Goal: Use online tool/utility

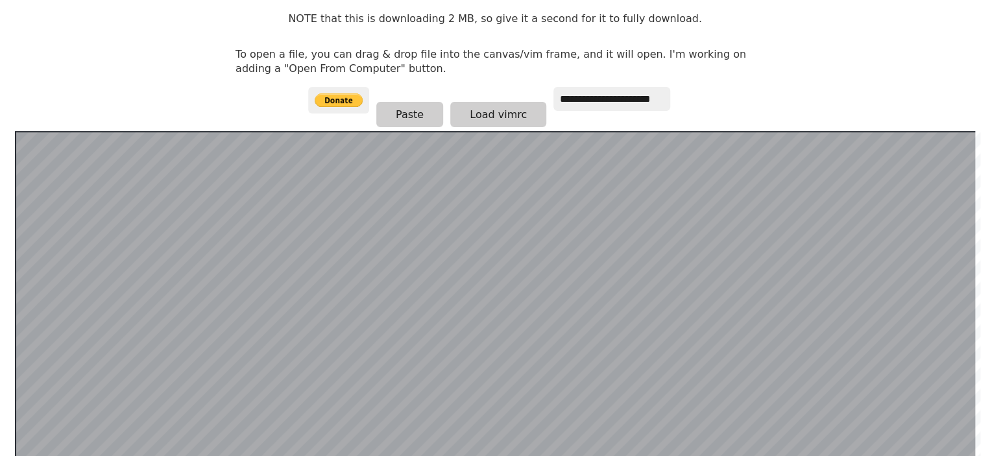
scroll to position [0, 3]
type input "*"
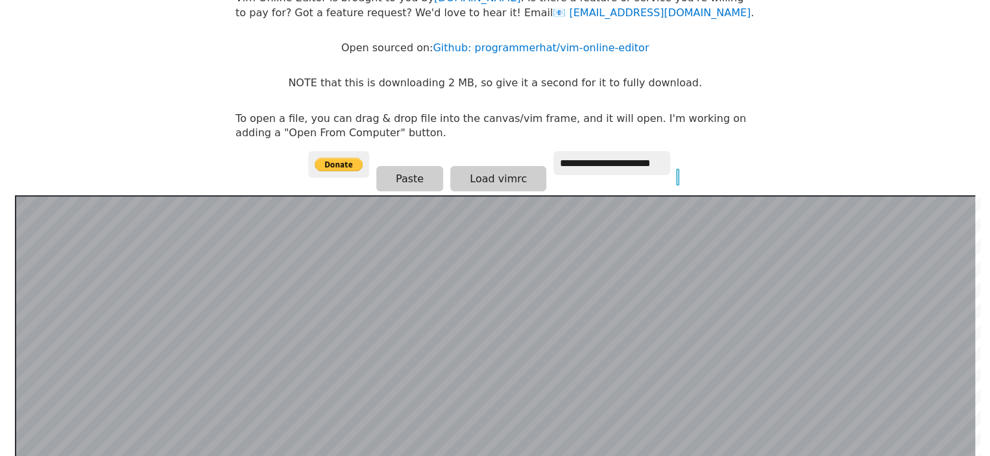
scroll to position [0, 0]
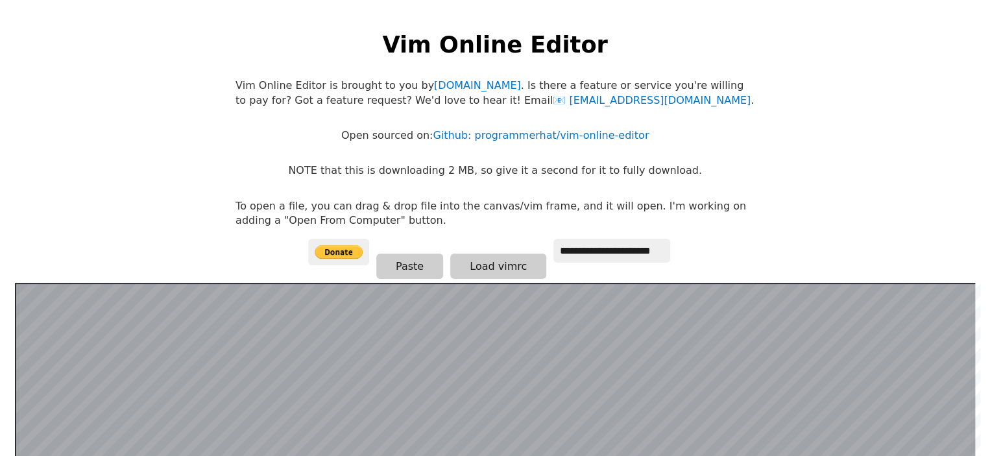
click at [674, 272] on div "**********" at bounding box center [495, 261] width 374 height 44
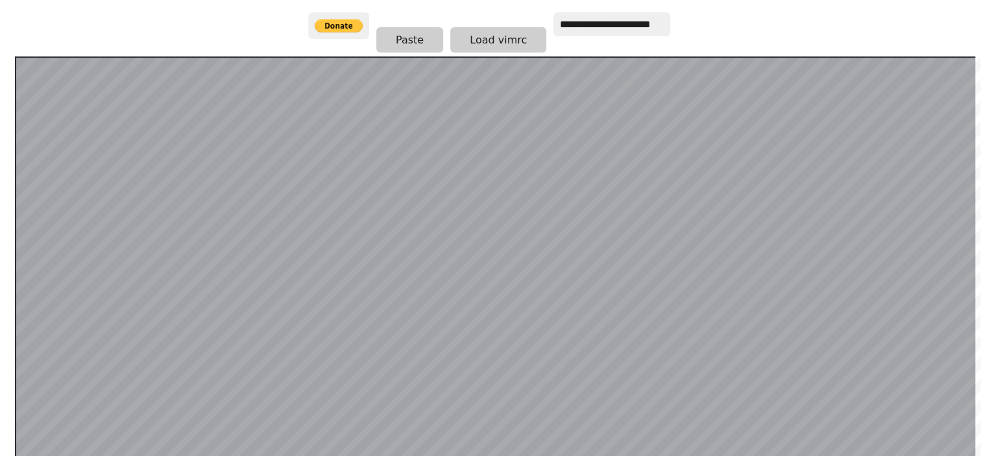
scroll to position [333, 0]
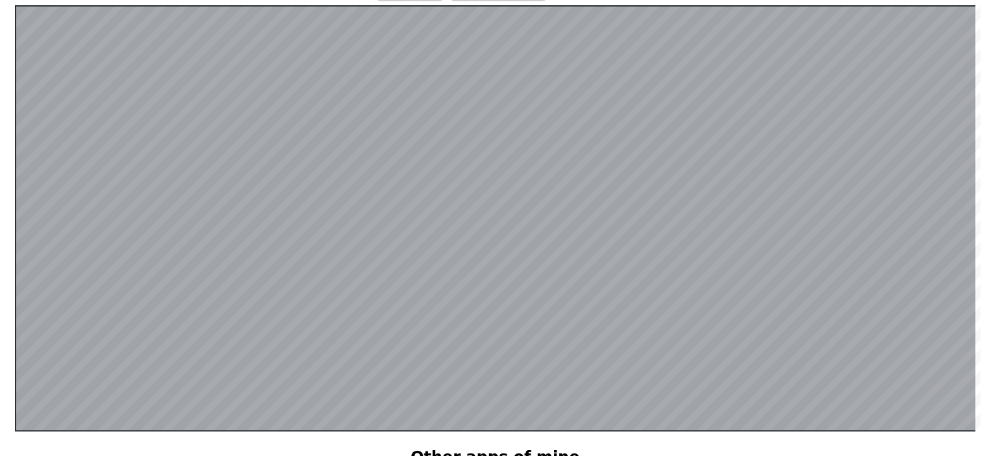
scroll to position [252, 0]
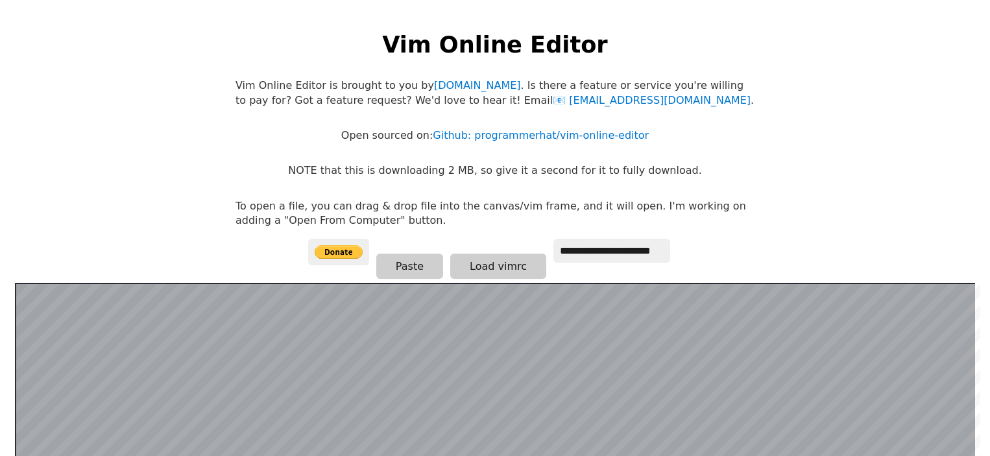
scroll to position [252, 0]
